Goal: Obtain resource: Download file/media

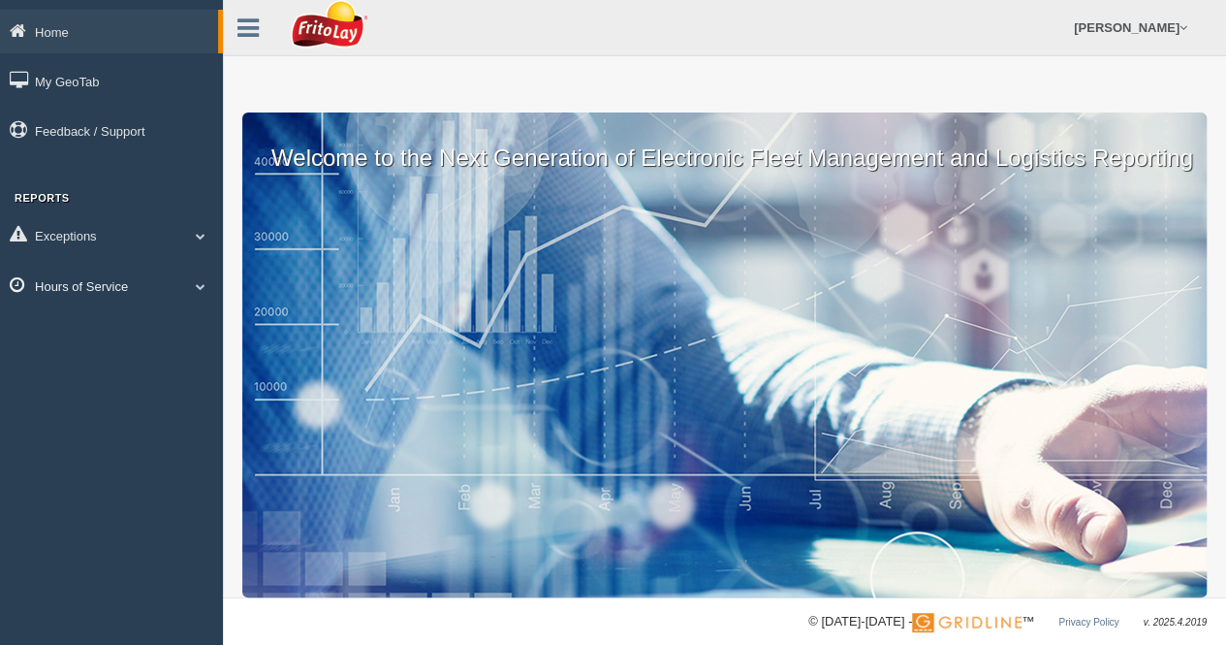
click at [108, 278] on link "Hours of Service" at bounding box center [111, 286] width 223 height 44
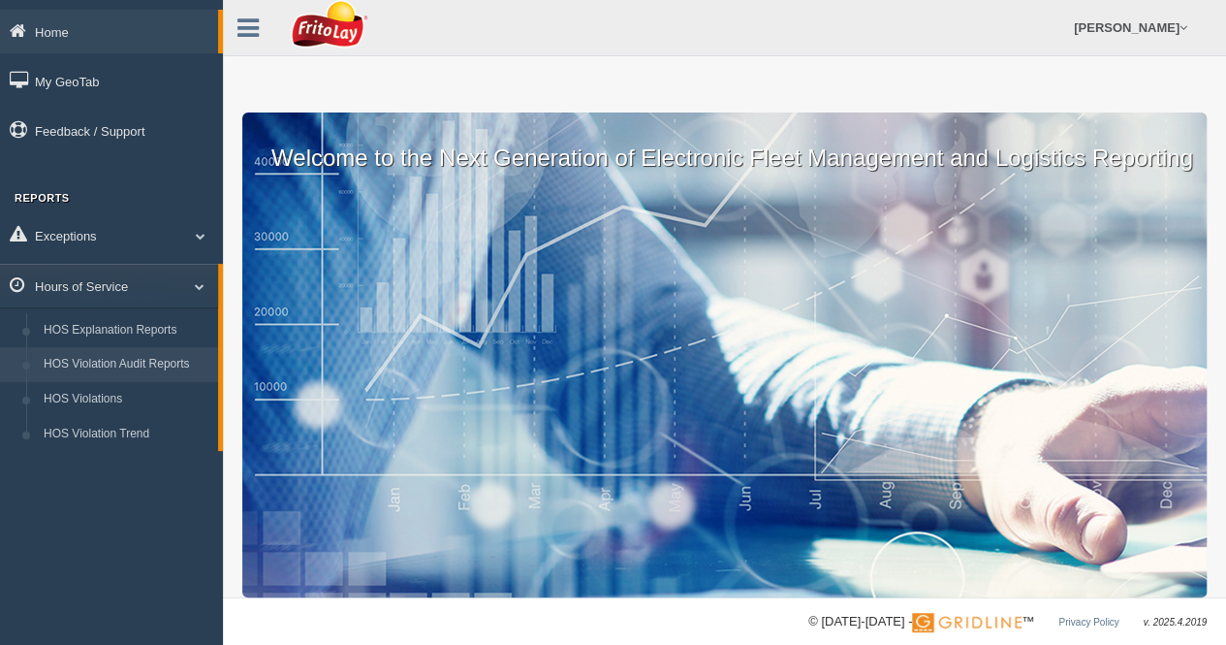
click at [128, 365] on link "HOS Violation Audit Reports" at bounding box center [126, 364] width 183 height 35
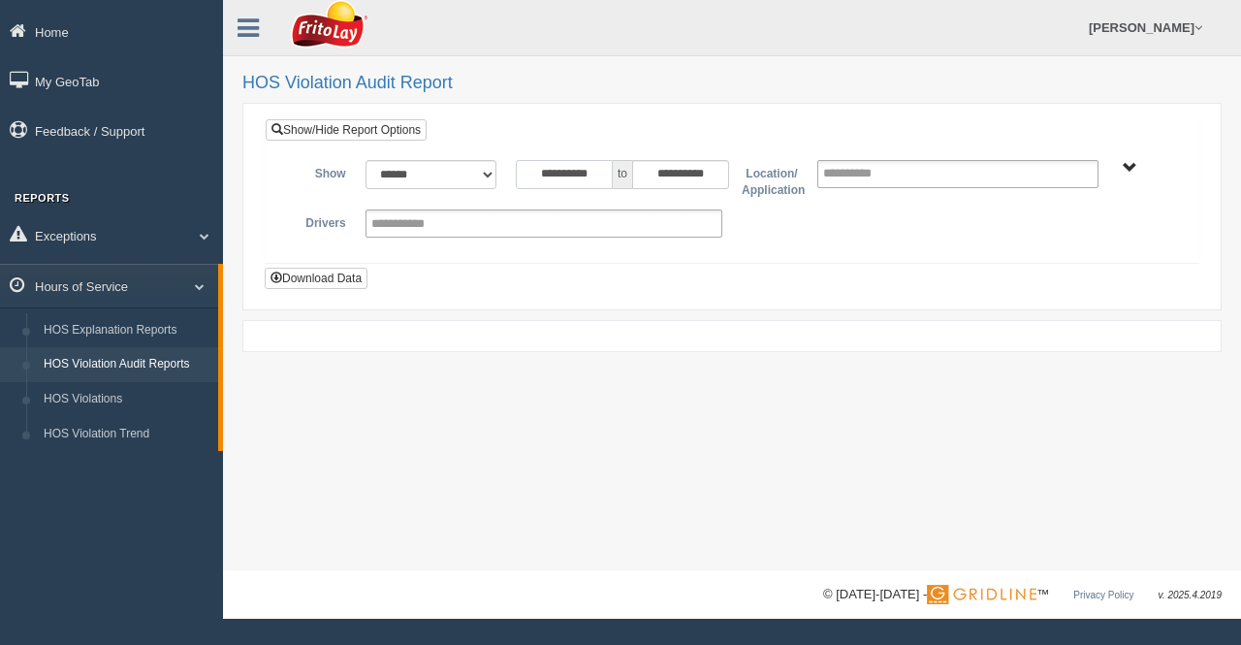
click at [611, 175] on input "**********" at bounding box center [564, 174] width 97 height 29
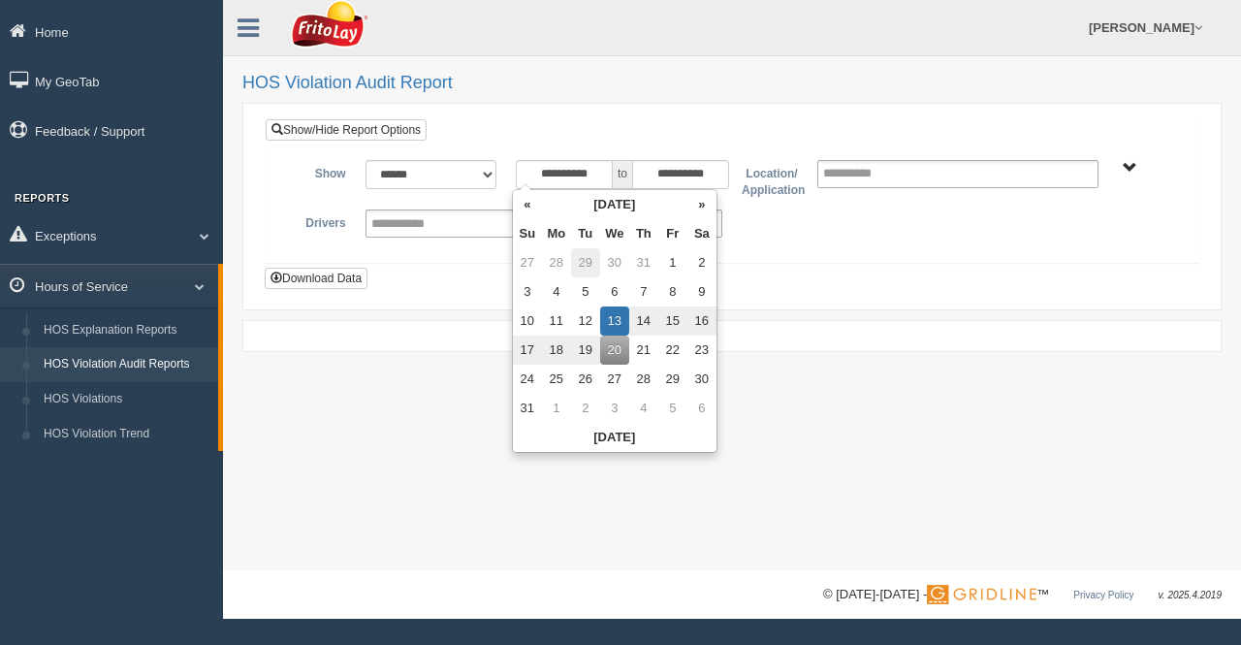
click at [587, 259] on td "29" at bounding box center [585, 262] width 29 height 29
type input "**********"
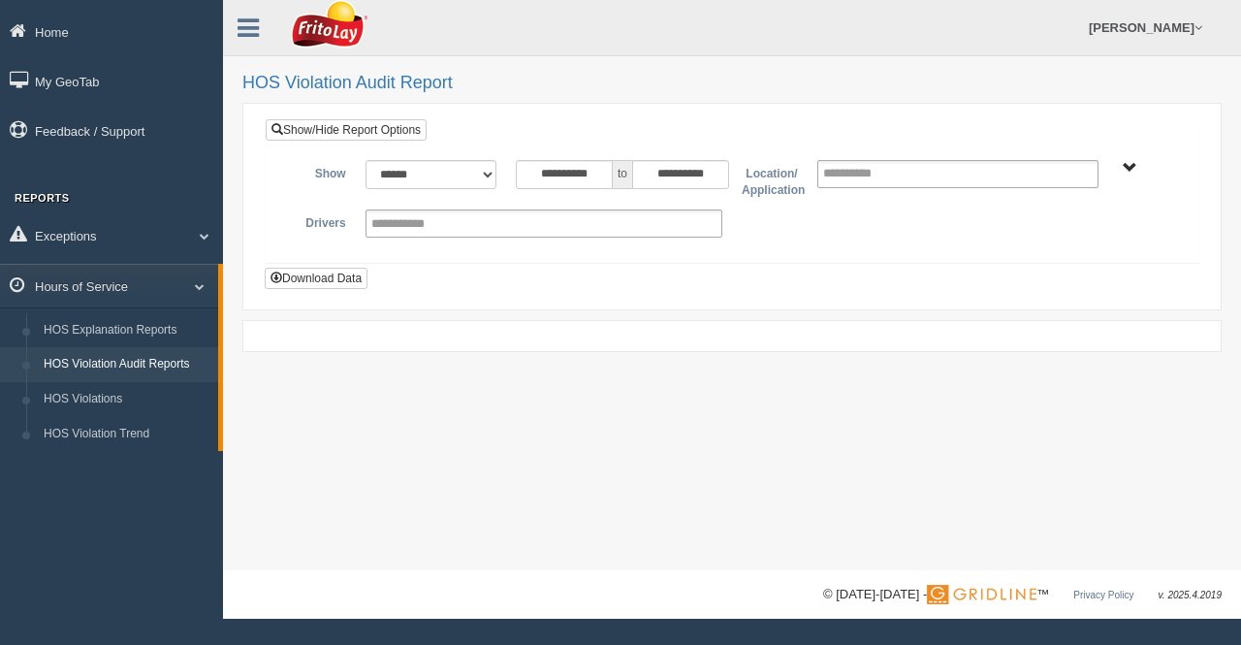
click at [1127, 164] on span "[GEOGRAPHIC_DATA]-MU01644 [GEOGRAPHIC_DATA]-MU01512 GREATER [GEOGRAPHIC_DATA]-M…" at bounding box center [1130, 168] width 15 height 15
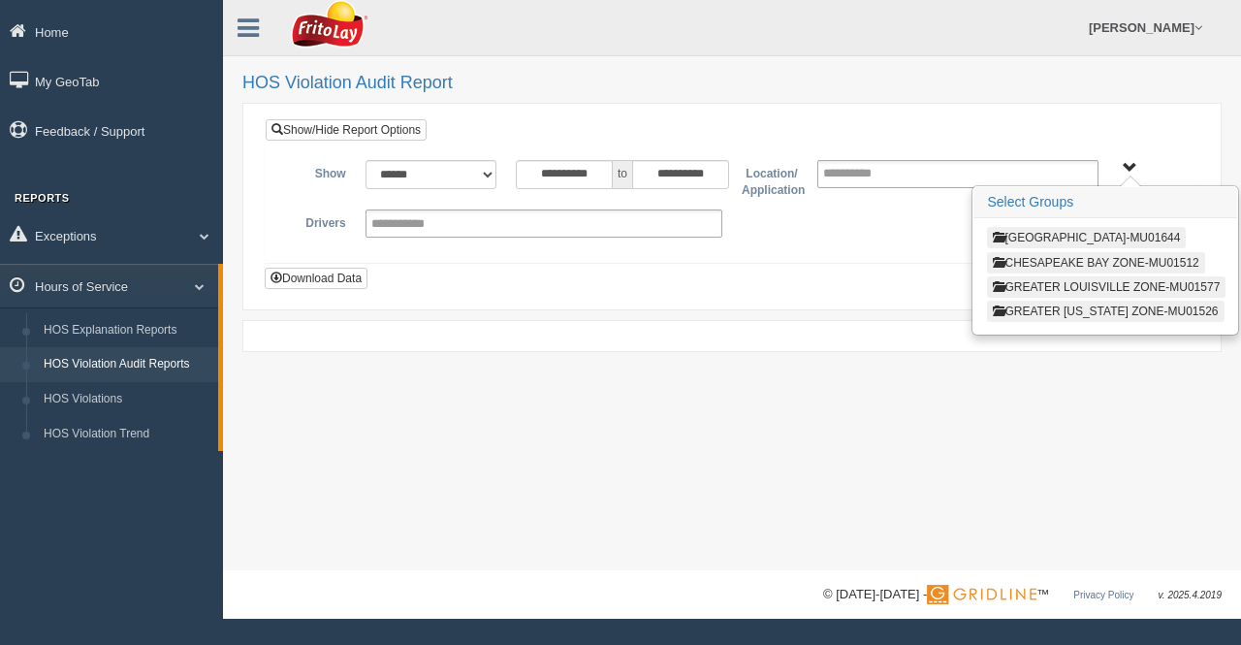
click at [1045, 254] on button "CHESAPEAKE BAY ZONE-MU01512" at bounding box center [1095, 262] width 217 height 21
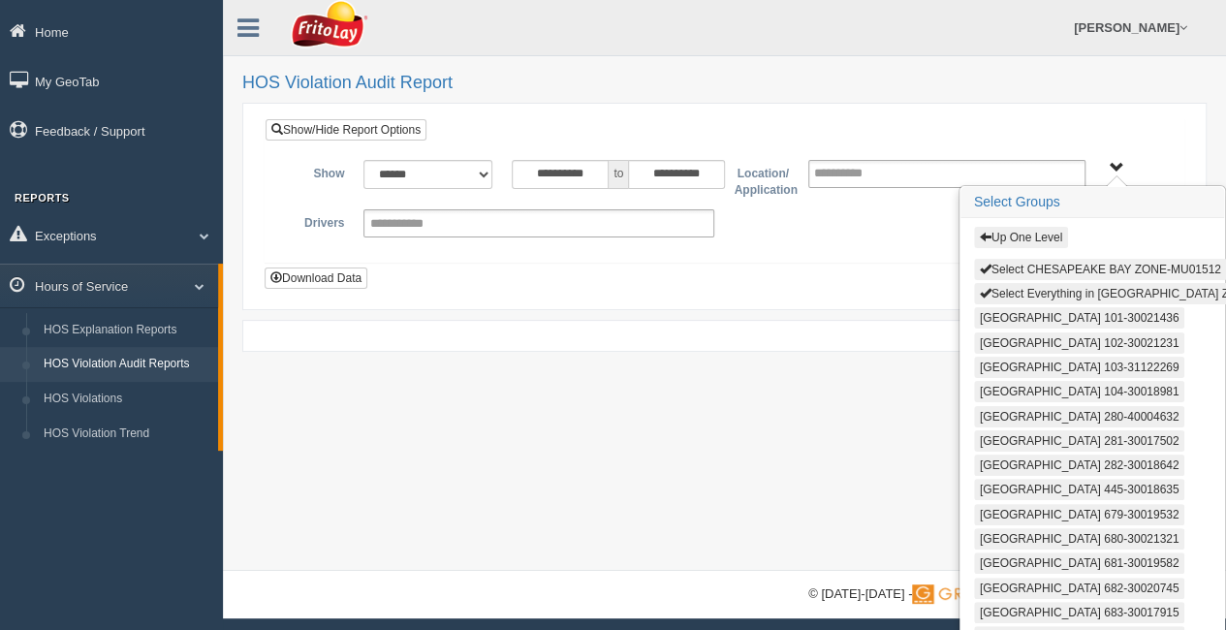
click at [1021, 283] on button "Select Everything in [GEOGRAPHIC_DATA] ZONE-MU01512" at bounding box center [1144, 293] width 340 height 21
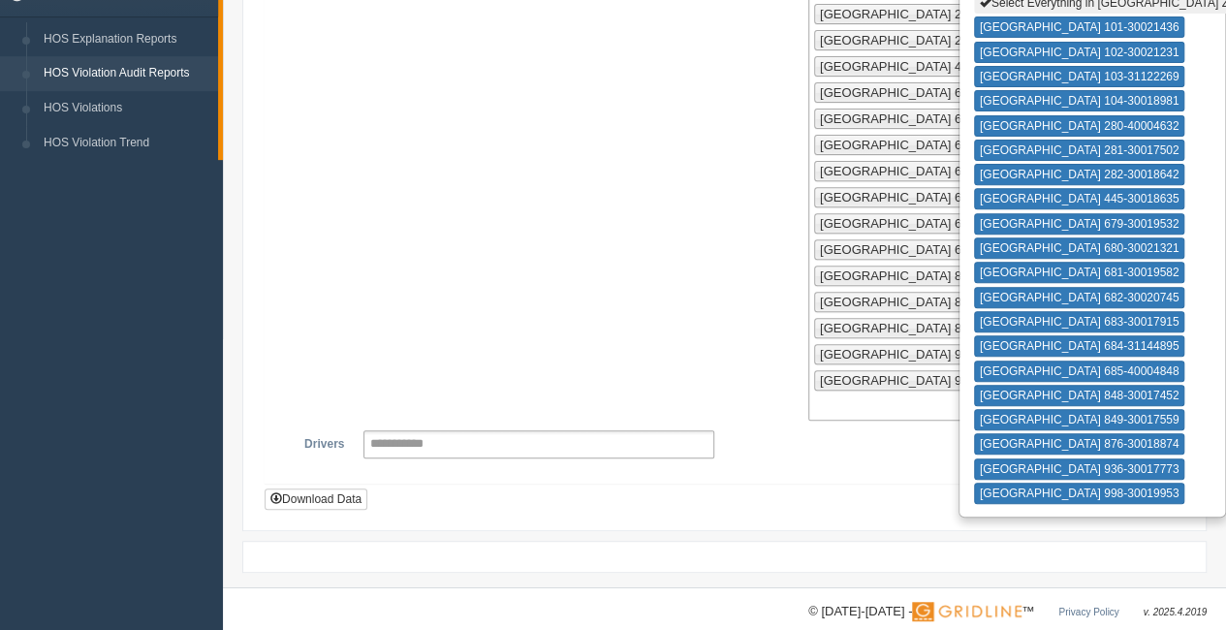
scroll to position [550, 0]
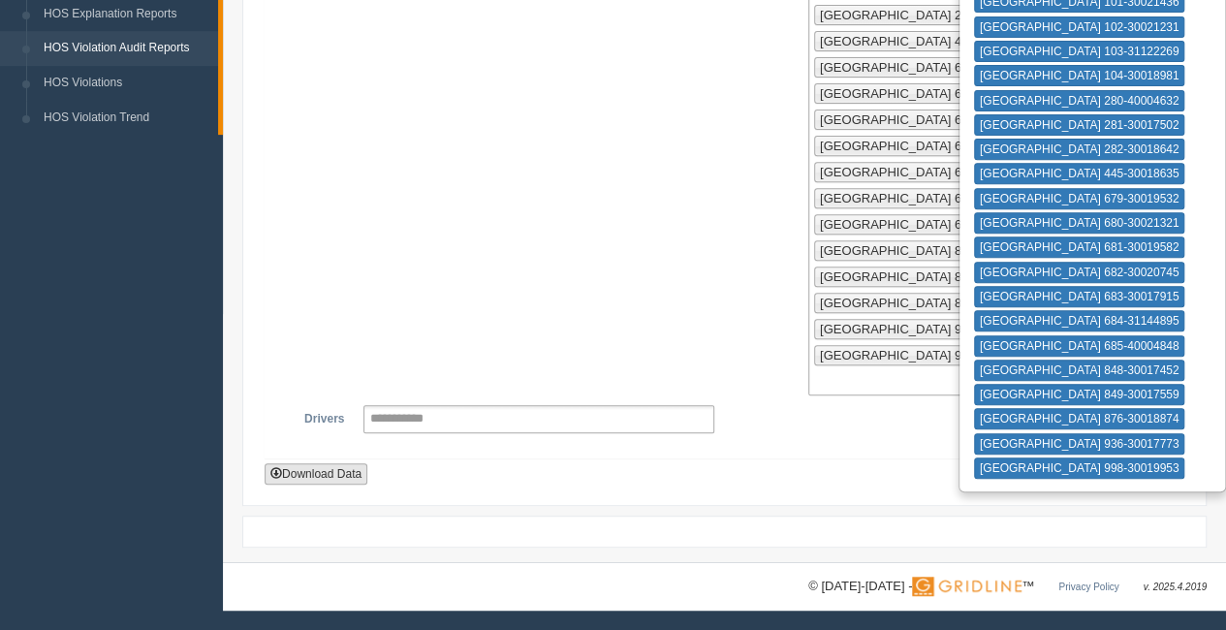
click at [339, 476] on button "Download Data" at bounding box center [316, 473] width 103 height 21
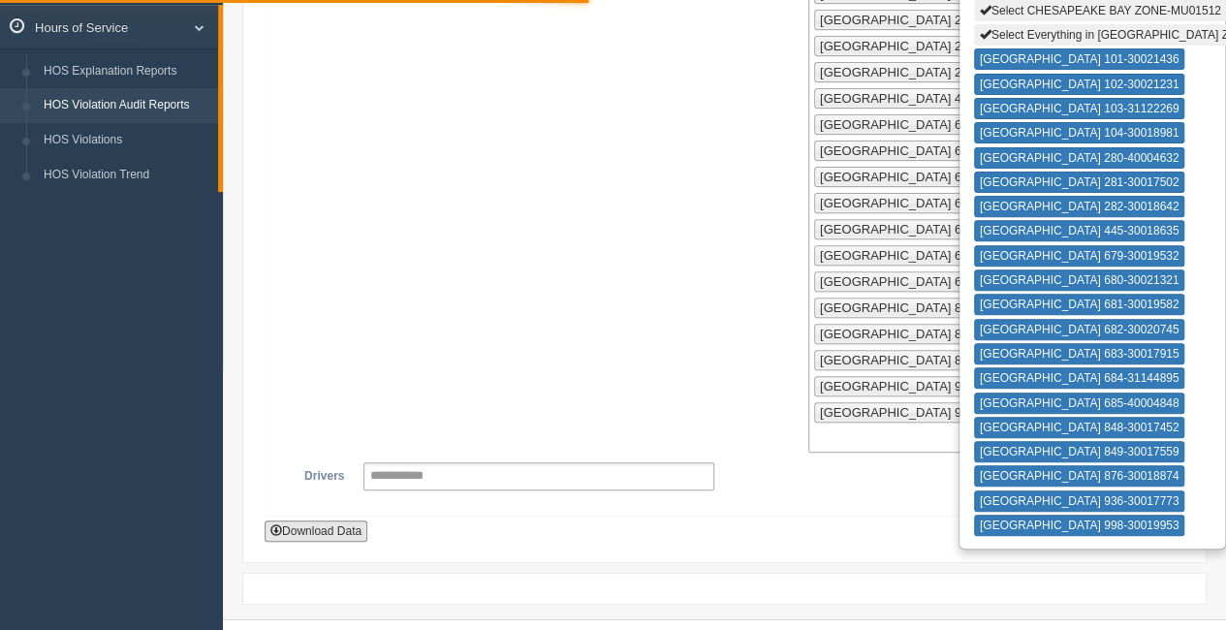
scroll to position [0, 0]
